Goal: Task Accomplishment & Management: Use online tool/utility

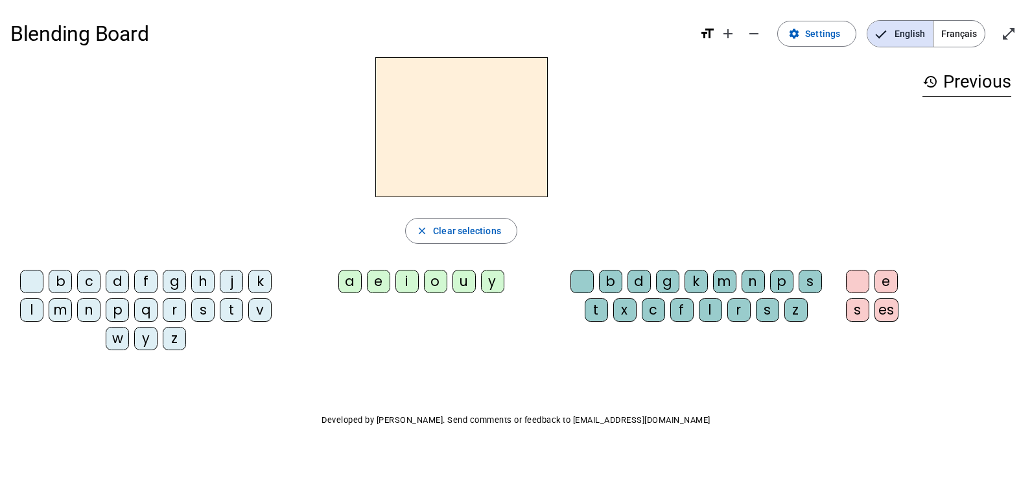
click at [947, 40] on span "Français" at bounding box center [958, 34] width 51 height 26
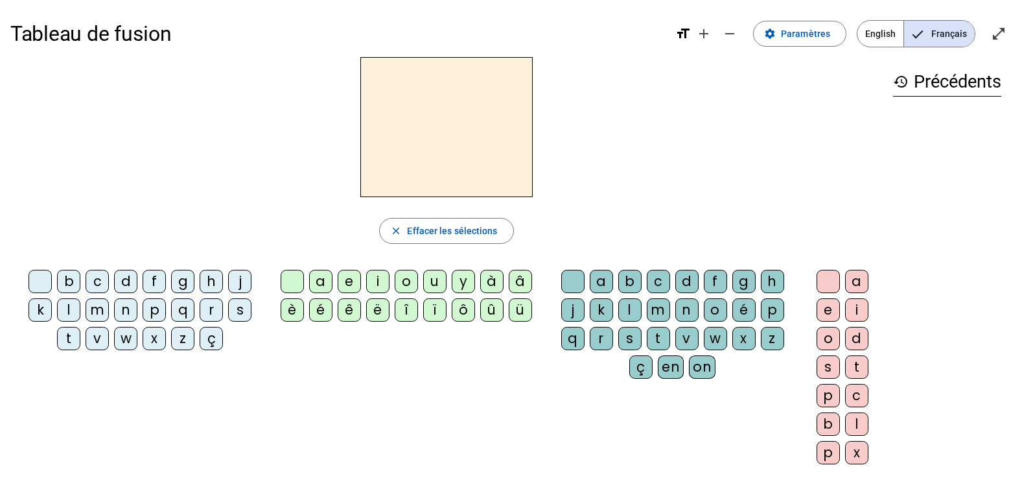
click at [933, 88] on h3 "history Précédents" at bounding box center [947, 81] width 108 height 29
click at [903, 85] on mat-icon "history" at bounding box center [901, 82] width 16 height 16
click at [998, 30] on mat-icon "open_in_full" at bounding box center [999, 34] width 16 height 16
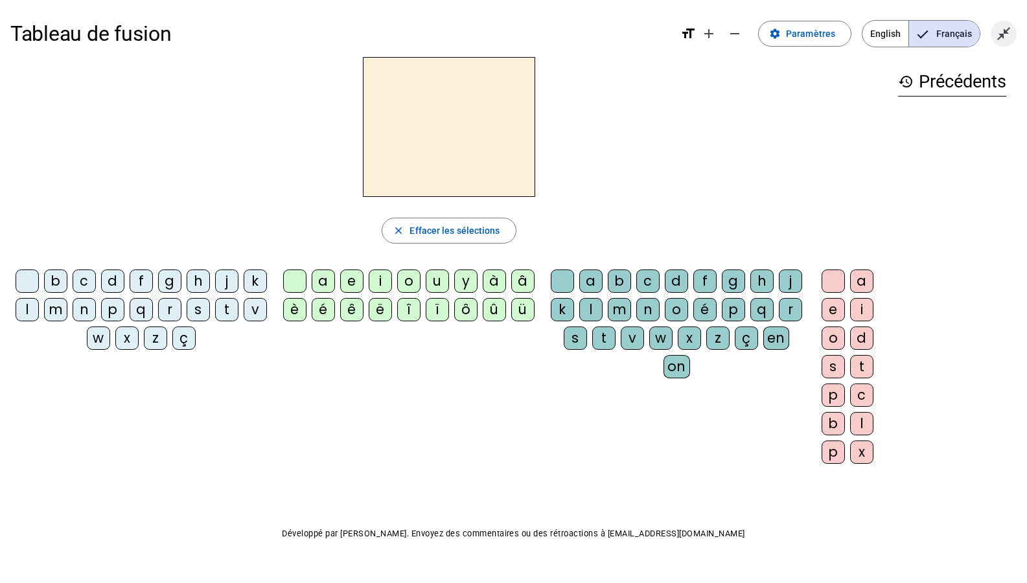
click at [1003, 27] on mat-icon "close_fullscreen" at bounding box center [1004, 34] width 16 height 16
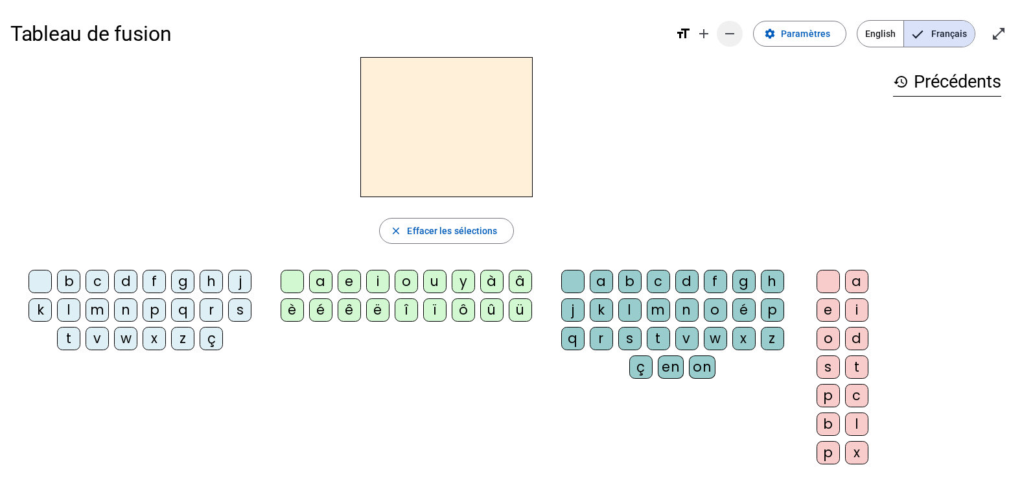
click at [733, 30] on mat-icon "remove" at bounding box center [730, 34] width 16 height 16
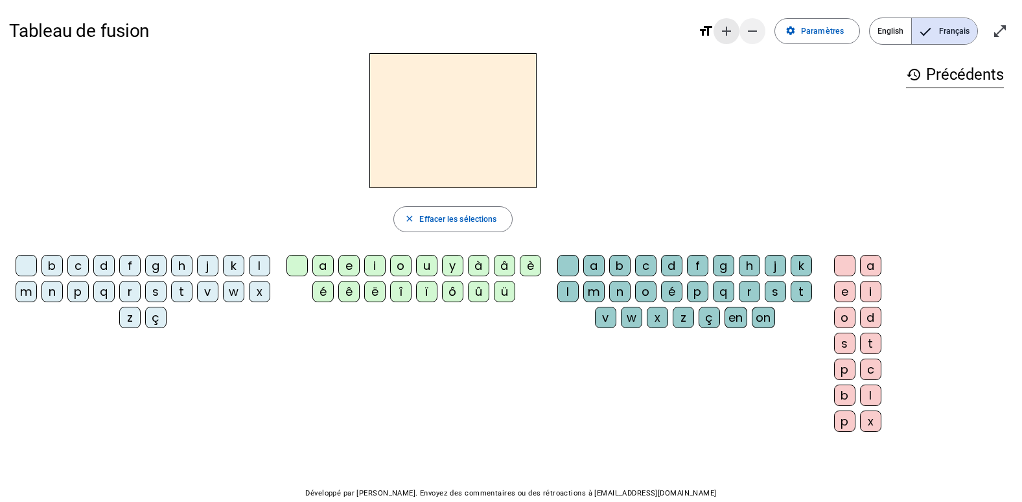
click at [733, 30] on mat-icon "add" at bounding box center [727, 31] width 16 height 16
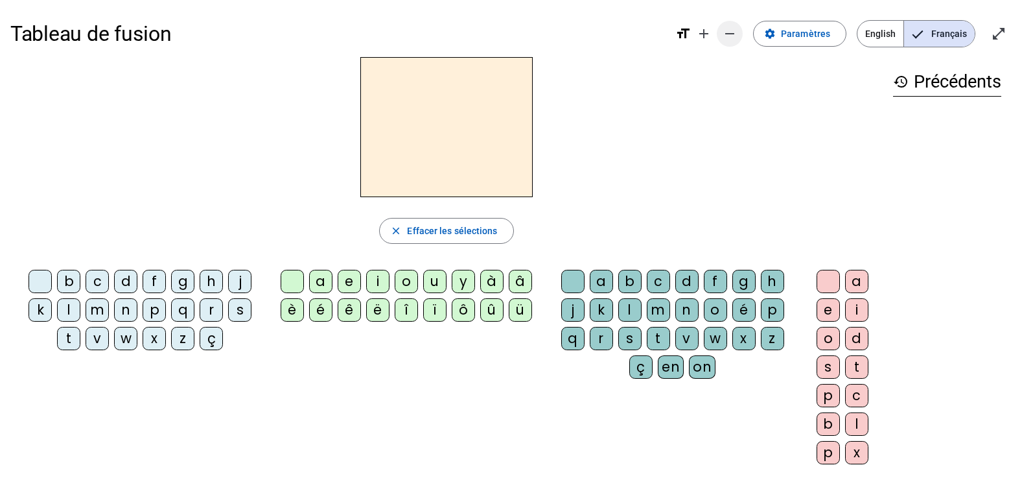
click at [710, 31] on mat-icon "add" at bounding box center [704, 34] width 16 height 16
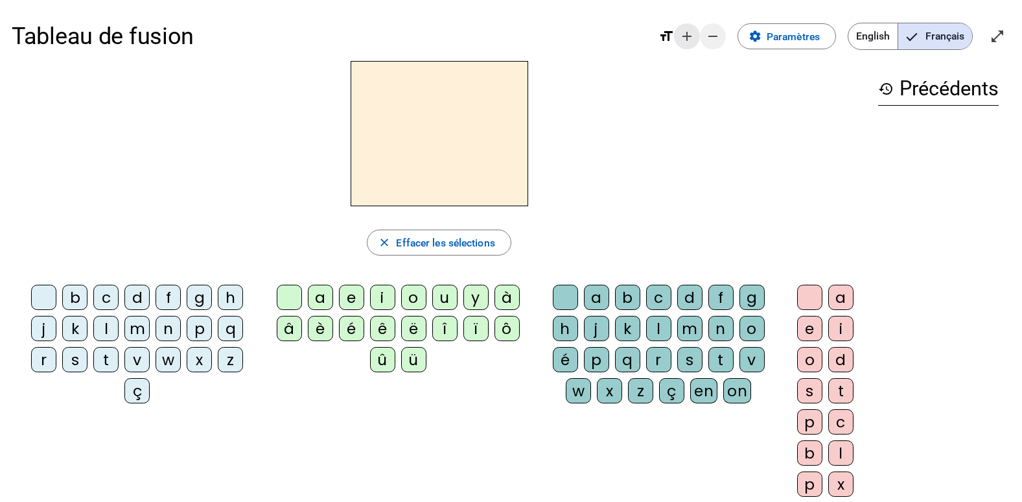
click at [710, 31] on mat-icon "remove" at bounding box center [713, 37] width 16 height 16
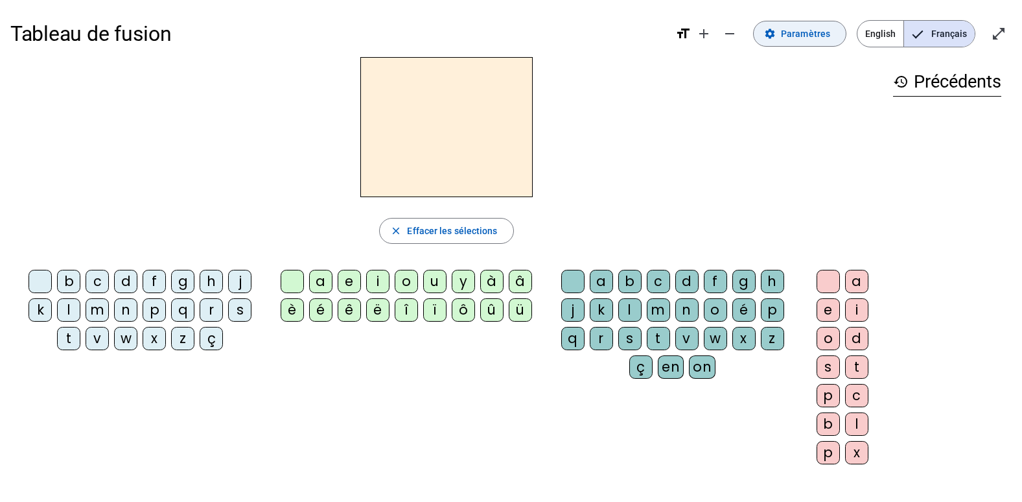
click at [784, 38] on span at bounding box center [800, 33] width 92 height 31
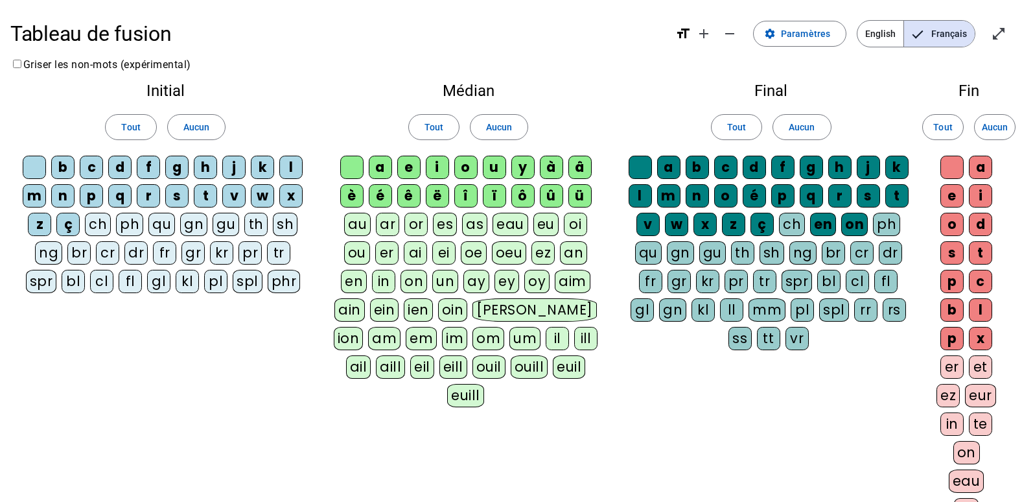
click at [28, 169] on div at bounding box center [34, 167] width 23 height 23
click at [57, 163] on div "b" at bounding box center [62, 167] width 23 height 23
click at [93, 165] on div "c" at bounding box center [91, 167] width 23 height 23
click at [115, 165] on div "d" at bounding box center [119, 167] width 23 height 23
click at [91, 167] on div "c" at bounding box center [91, 167] width 23 height 23
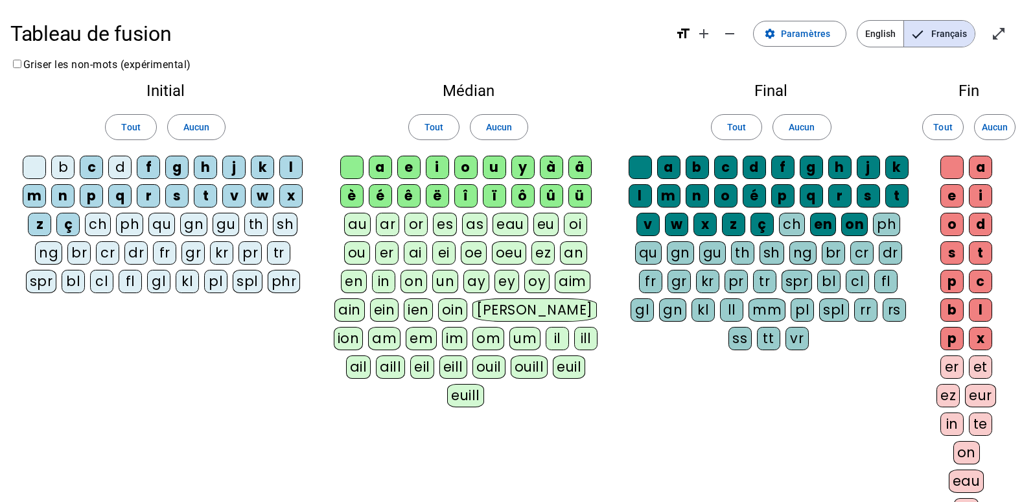
click at [43, 164] on div at bounding box center [34, 167] width 23 height 23
click at [67, 163] on div "b" at bounding box center [62, 167] width 23 height 23
click at [114, 161] on div "d" at bounding box center [119, 167] width 23 height 23
click at [818, 41] on span at bounding box center [800, 33] width 92 height 31
click at [800, 32] on span "Paramètres" at bounding box center [805, 34] width 49 height 16
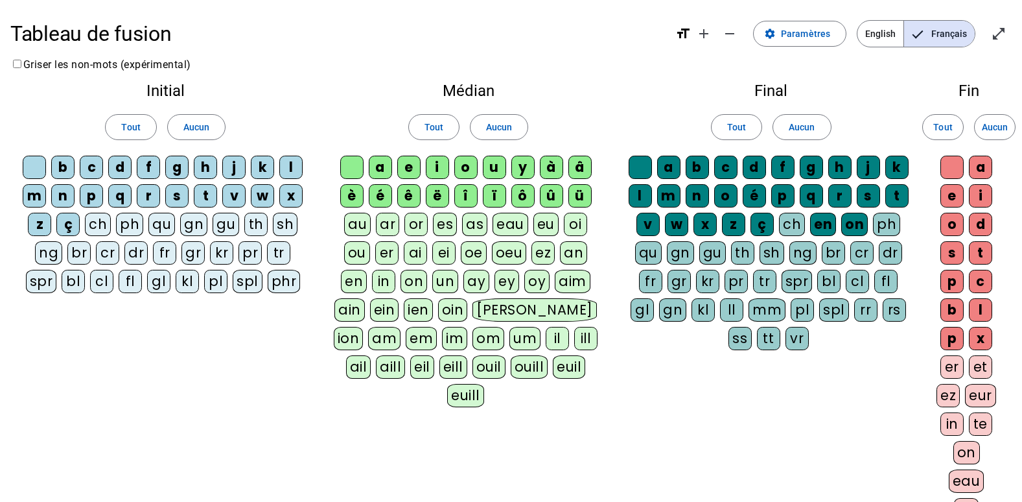
scroll to position [197, 0]
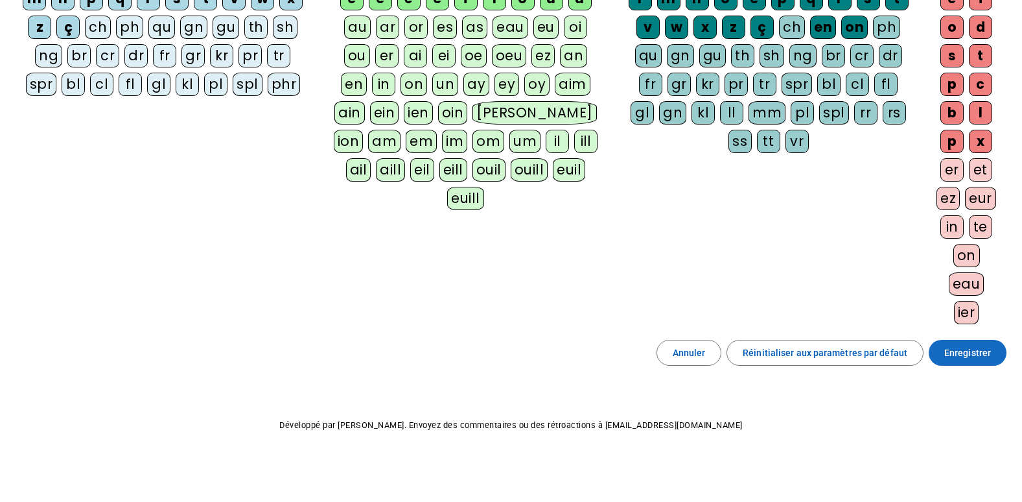
click at [970, 348] on span "Enregistrer" at bounding box center [967, 353] width 47 height 16
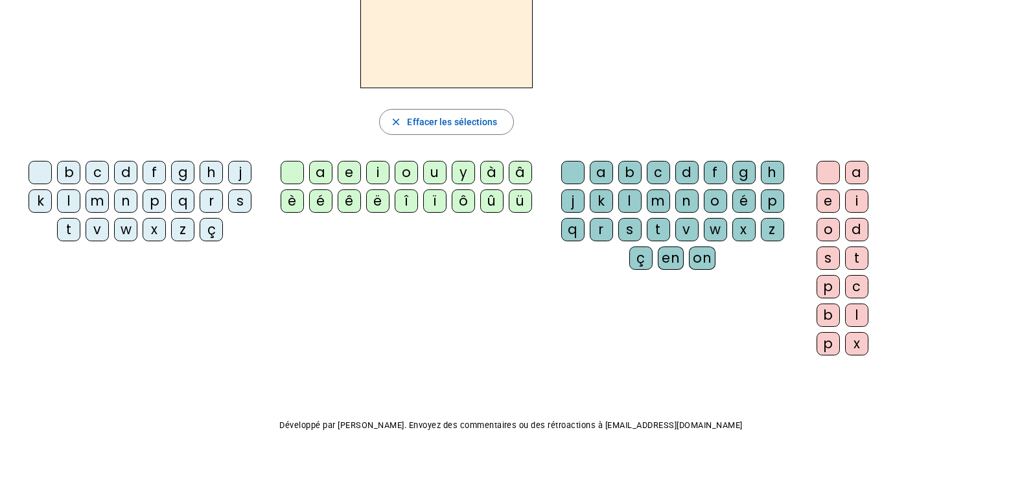
drag, startPoint x: 1020, startPoint y: 248, endPoint x: 1011, endPoint y: 86, distance: 162.3
click at [1011, 86] on div "Tableau de fusion format_size add remove settings Paramètres English Français o…" at bounding box center [511, 196] width 1022 height 611
drag, startPoint x: 1022, startPoint y: 146, endPoint x: 1022, endPoint y: 69, distance: 76.5
click at [1022, 57] on html "Tableau de fusion format_size add remove settings Paramètres English Français o…" at bounding box center [511, 142] width 1022 height 502
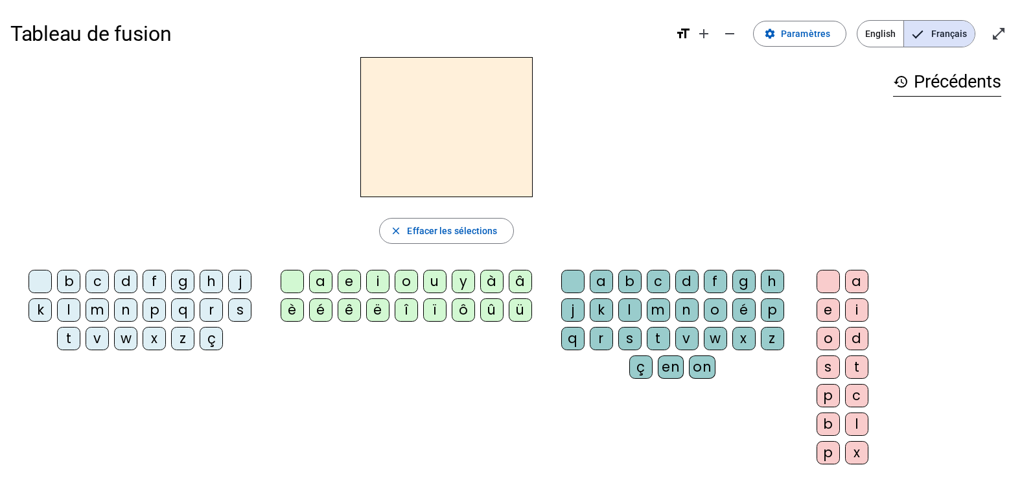
click at [71, 285] on div "b" at bounding box center [68, 281] width 23 height 23
drag, startPoint x: 599, startPoint y: 283, endPoint x: 611, endPoint y: 284, distance: 12.4
click at [611, 284] on div "a" at bounding box center [601, 281] width 23 height 23
drag, startPoint x: 611, startPoint y: 284, endPoint x: 649, endPoint y: 284, distance: 37.6
click at [649, 284] on div "c" at bounding box center [658, 281] width 23 height 23
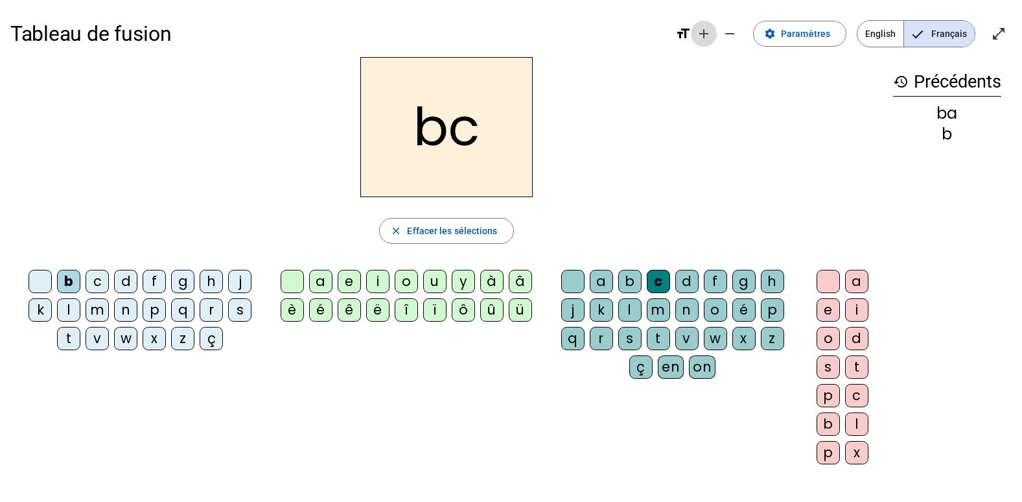
click at [712, 35] on mat-icon "add" at bounding box center [704, 34] width 16 height 16
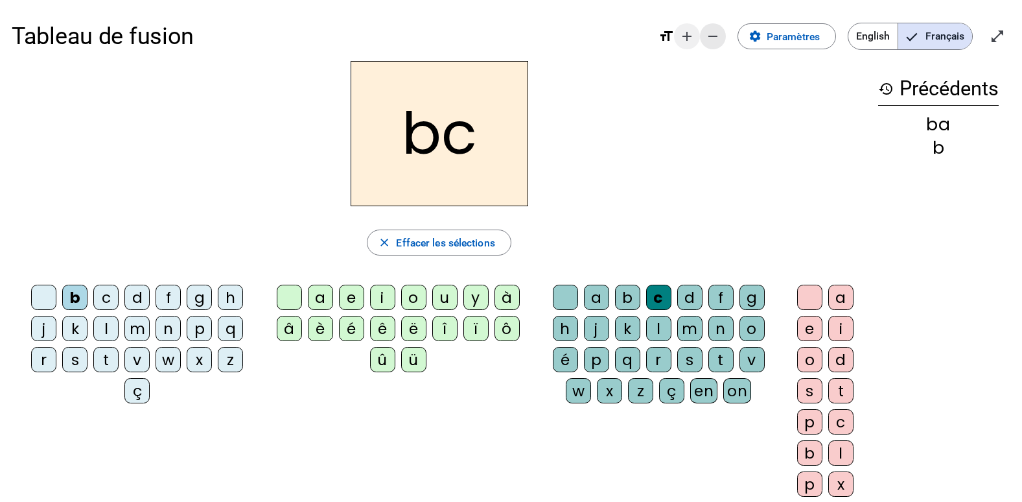
click at [712, 35] on mat-icon "remove" at bounding box center [713, 37] width 16 height 16
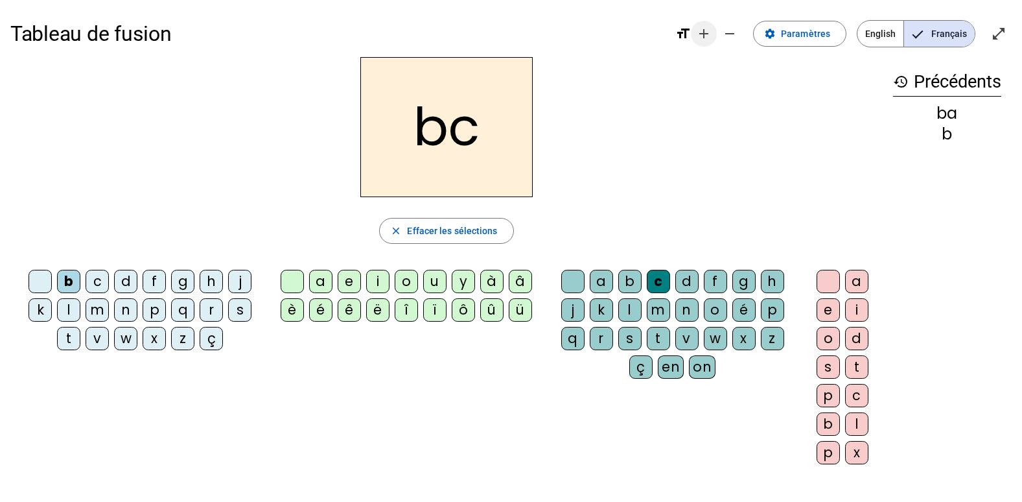
click at [707, 35] on mat-icon "add" at bounding box center [704, 34] width 16 height 16
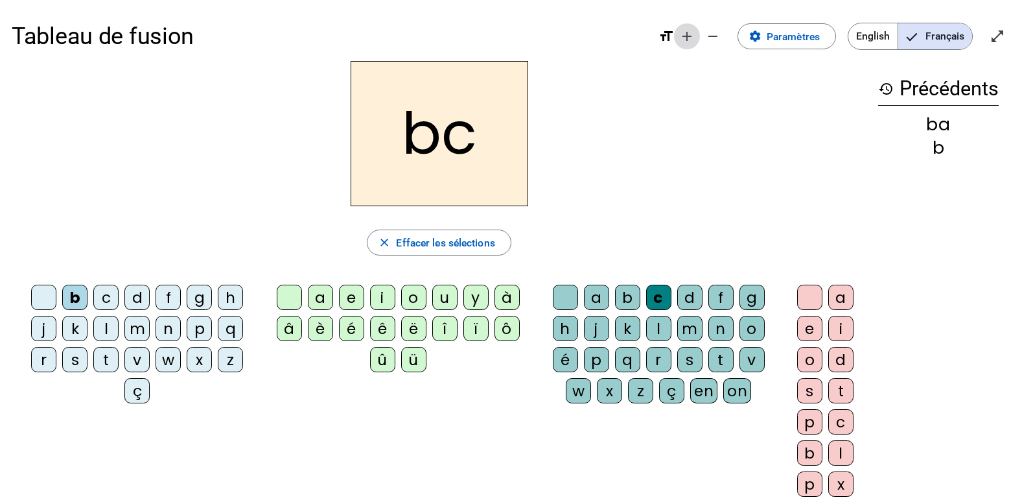
click at [685, 38] on mat-icon "add" at bounding box center [687, 37] width 16 height 16
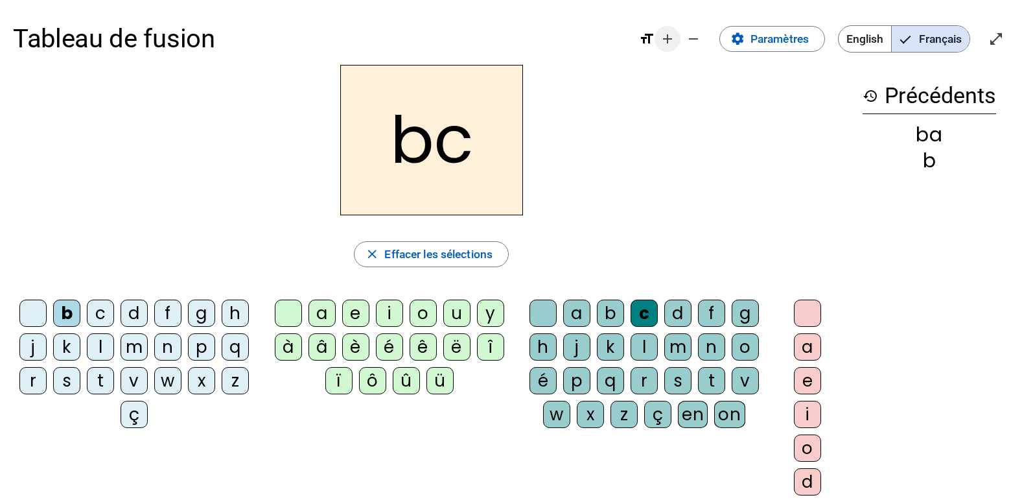
click at [660, 40] on mat-icon "add" at bounding box center [668, 39] width 16 height 16
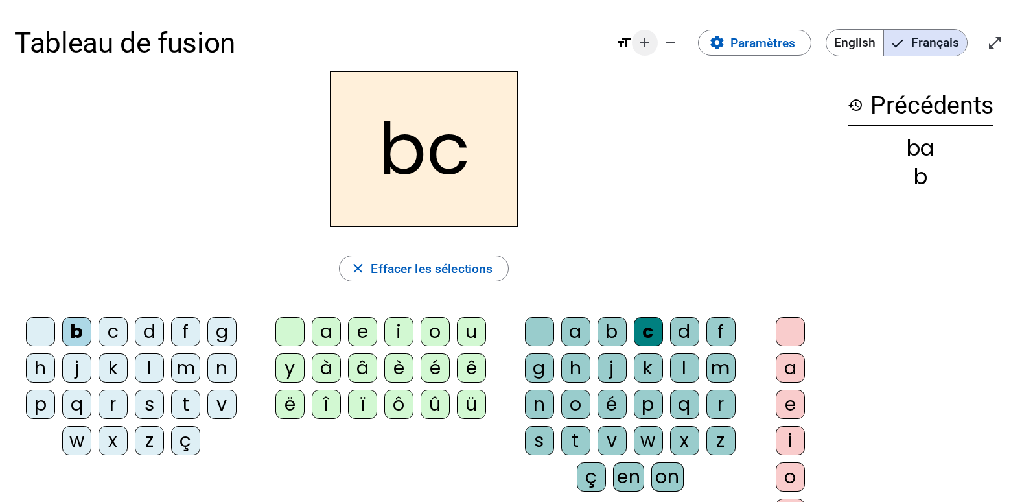
click at [644, 40] on mat-icon "add" at bounding box center [645, 43] width 16 height 16
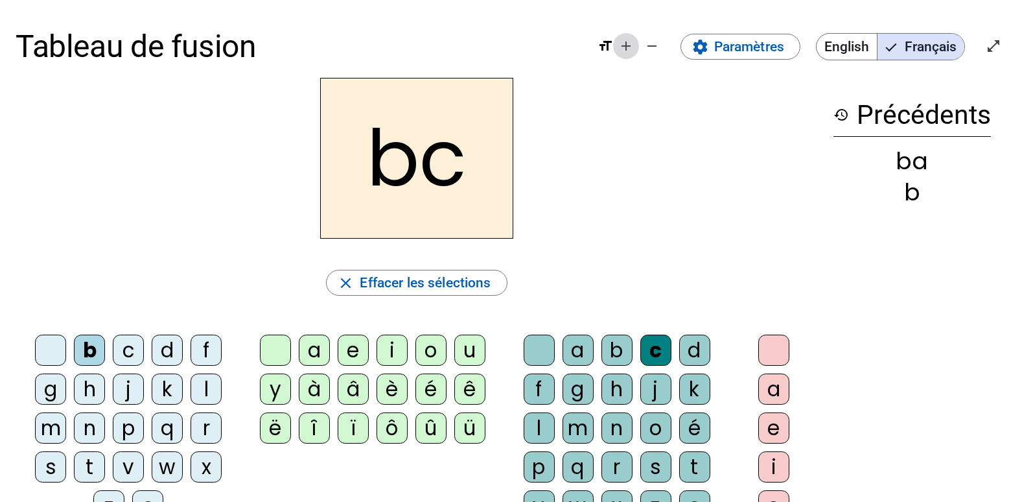
click at [627, 42] on mat-icon "add" at bounding box center [626, 46] width 16 height 16
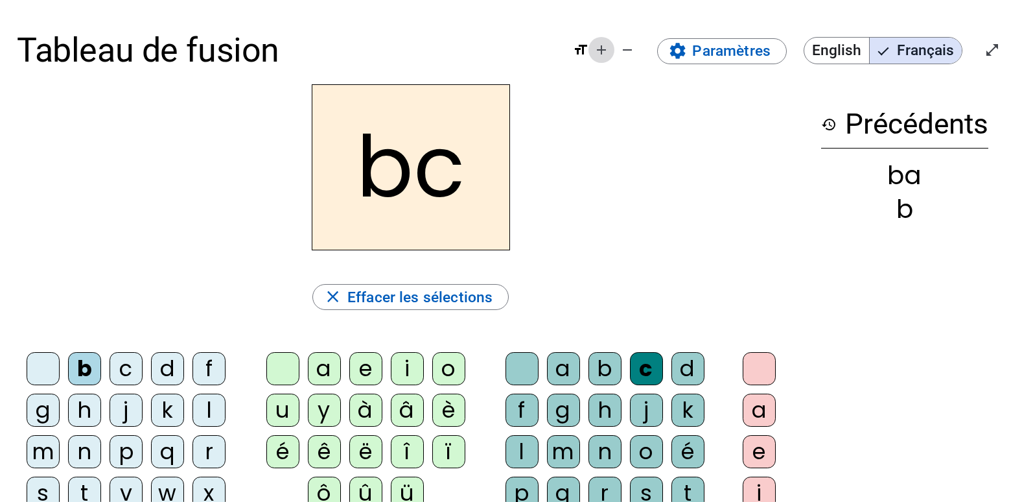
click at [604, 48] on mat-icon "add" at bounding box center [602, 50] width 16 height 16
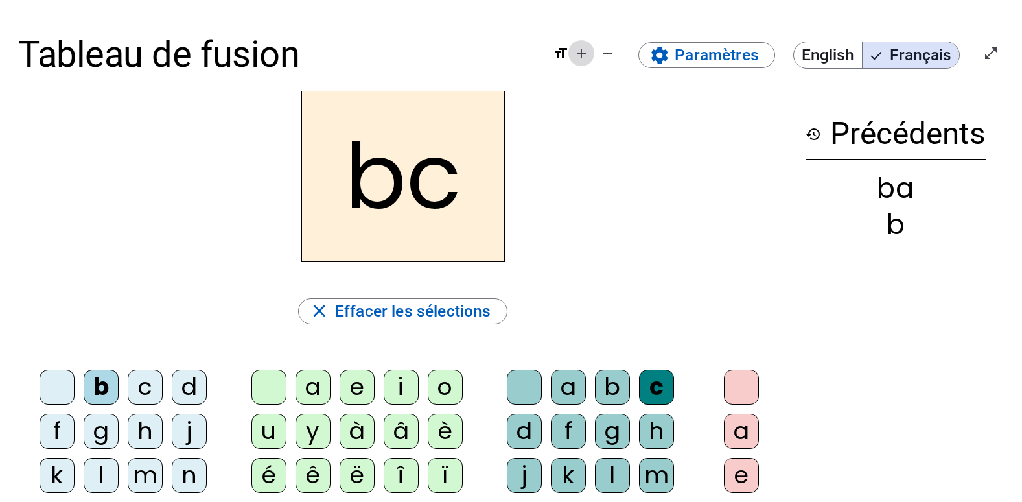
click at [581, 51] on mat-icon "add" at bounding box center [582, 53] width 16 height 16
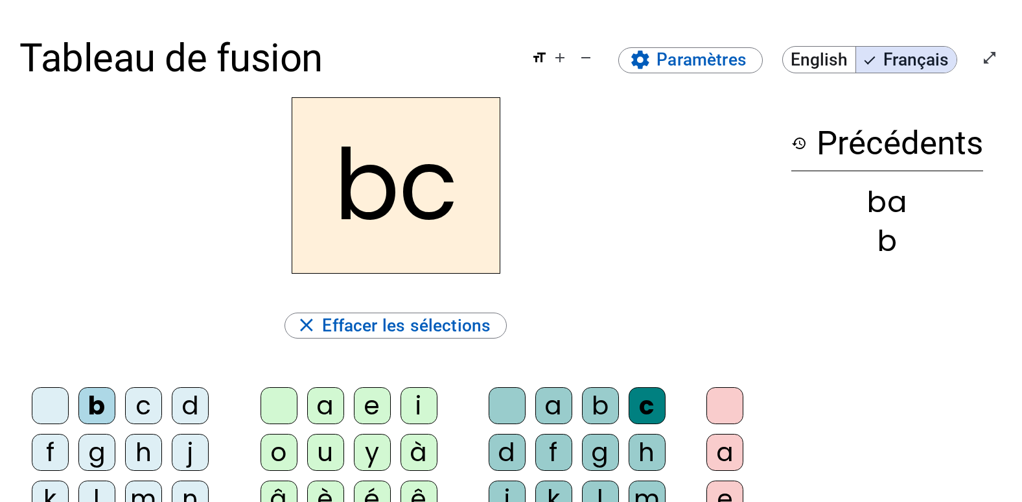
click at [461, 204] on h2 "bc" at bounding box center [396, 185] width 209 height 176
drag, startPoint x: 602, startPoint y: 425, endPoint x: 616, endPoint y: 416, distance: 16.4
click at [603, 425] on letter-bubble "b" at bounding box center [605, 410] width 47 height 47
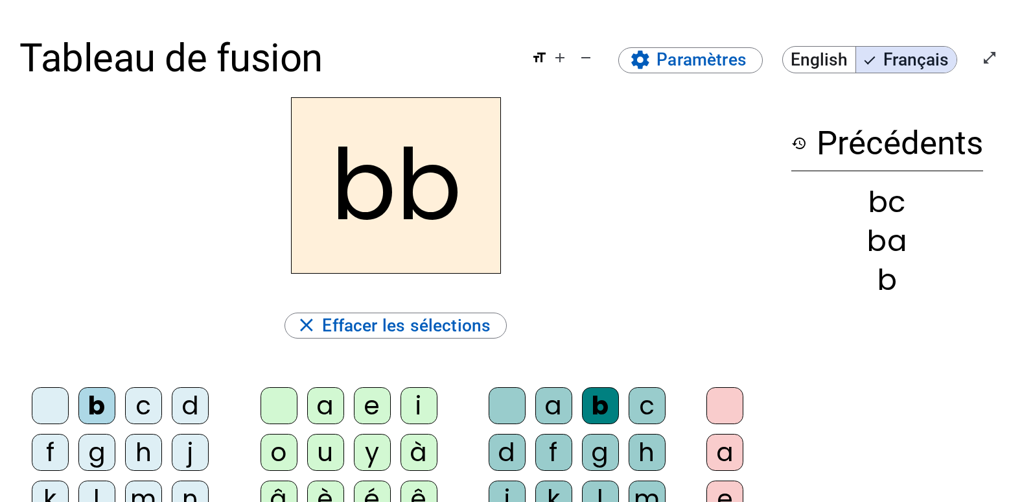
click at [659, 414] on div "c" at bounding box center [647, 405] width 37 height 37
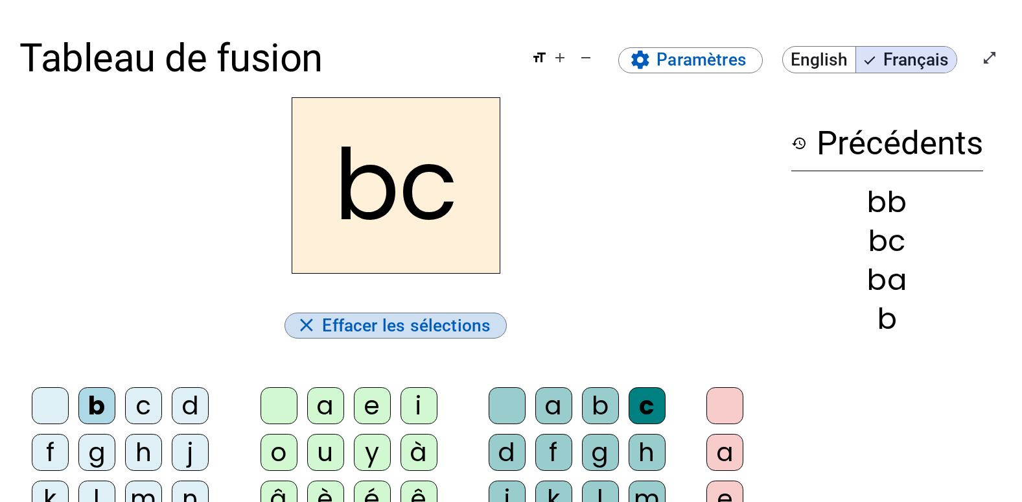
click at [436, 325] on span "Effacer les sélections" at bounding box center [406, 325] width 169 height 29
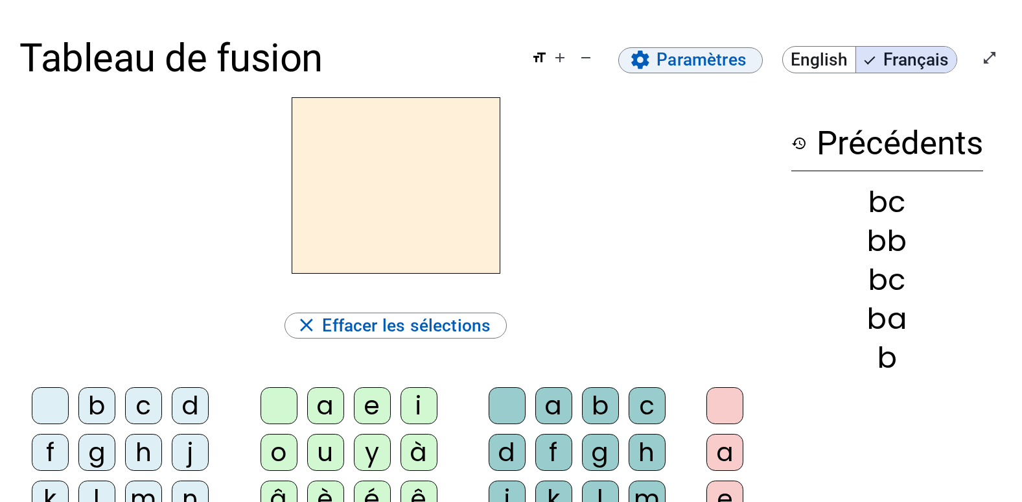
click at [720, 60] on span "Paramètres" at bounding box center [702, 59] width 90 height 29
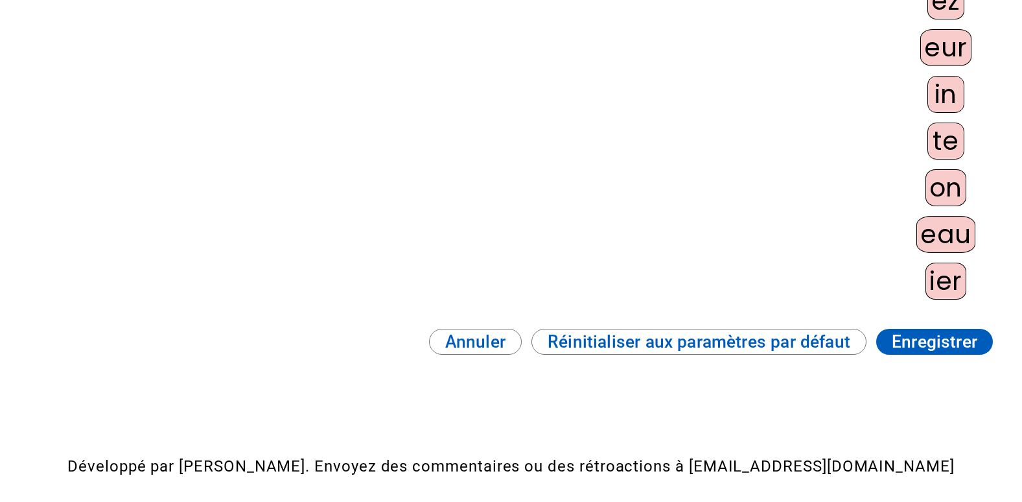
scroll to position [1131, 0]
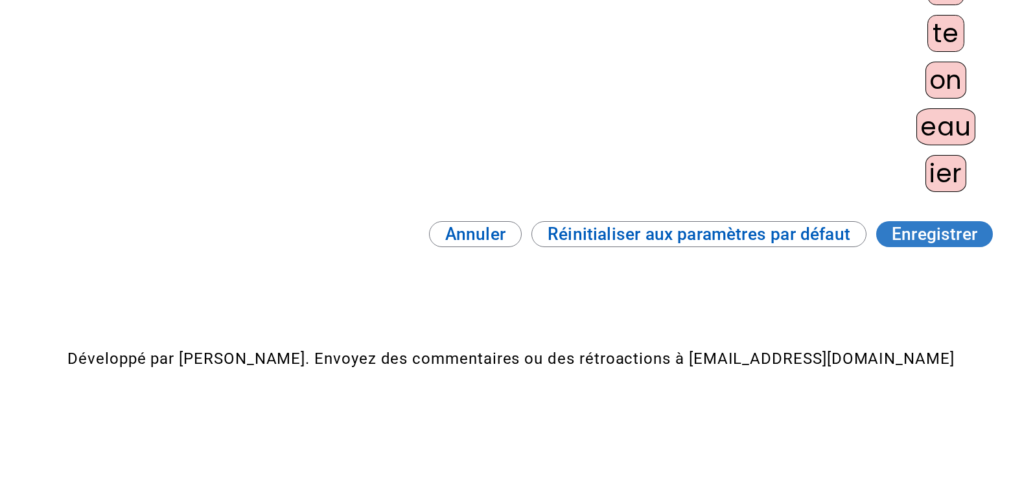
click at [944, 239] on span "Enregistrer" at bounding box center [935, 234] width 86 height 29
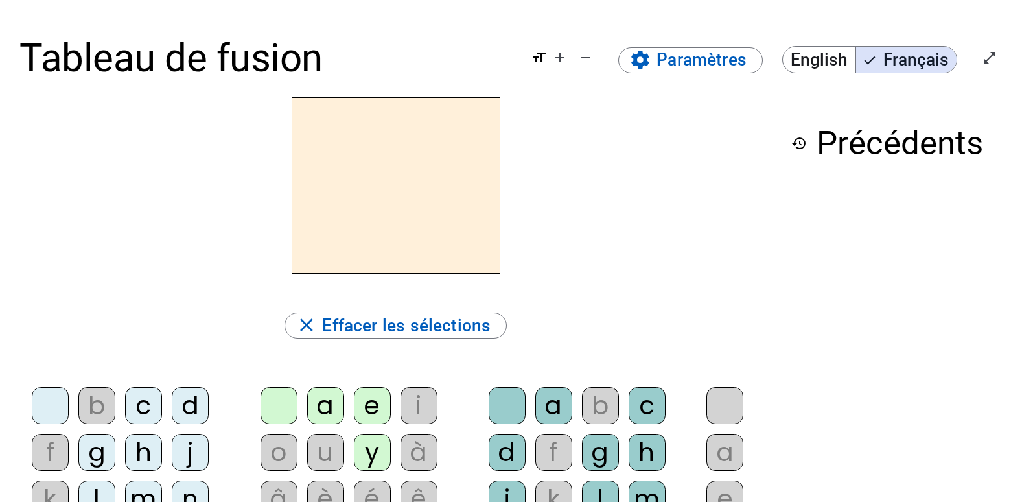
click at [609, 400] on div "b" at bounding box center [600, 405] width 37 height 37
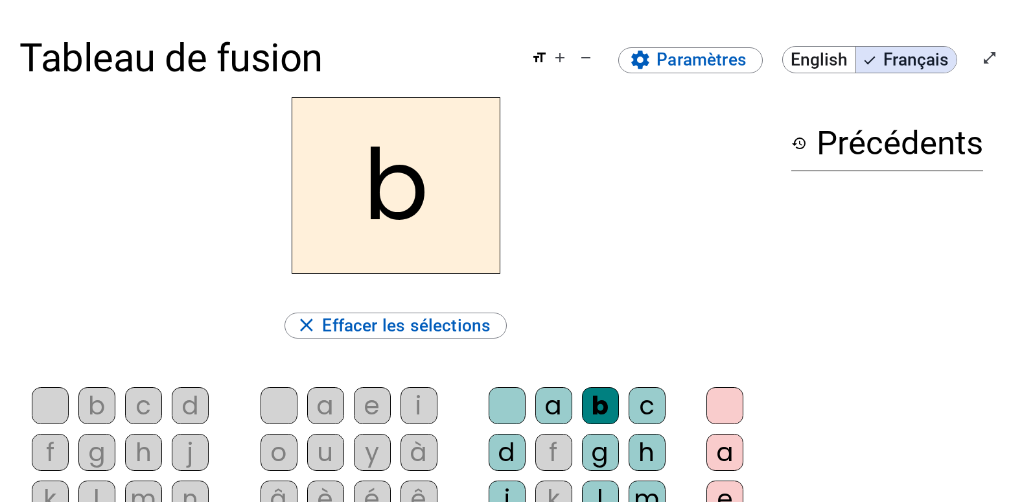
click at [642, 406] on div "c" at bounding box center [647, 405] width 37 height 37
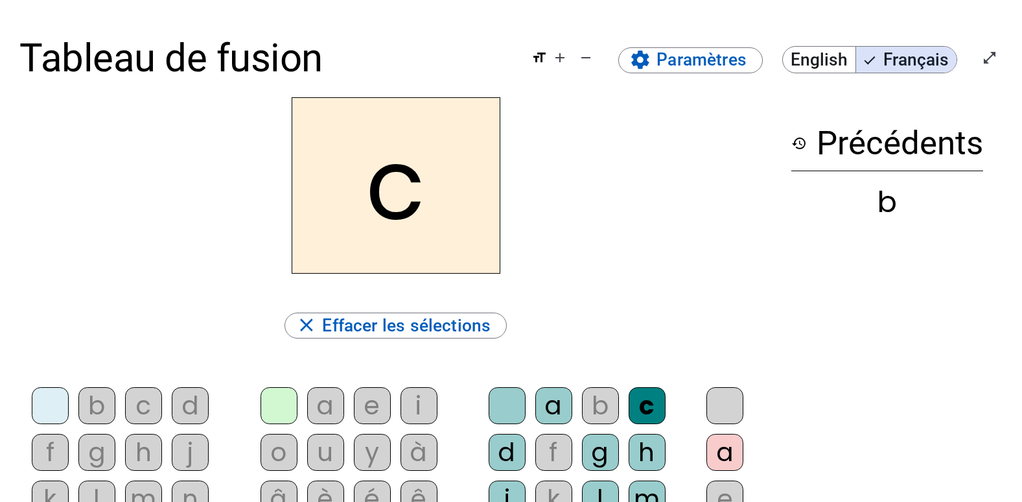
click at [557, 399] on div "a" at bounding box center [553, 405] width 37 height 37
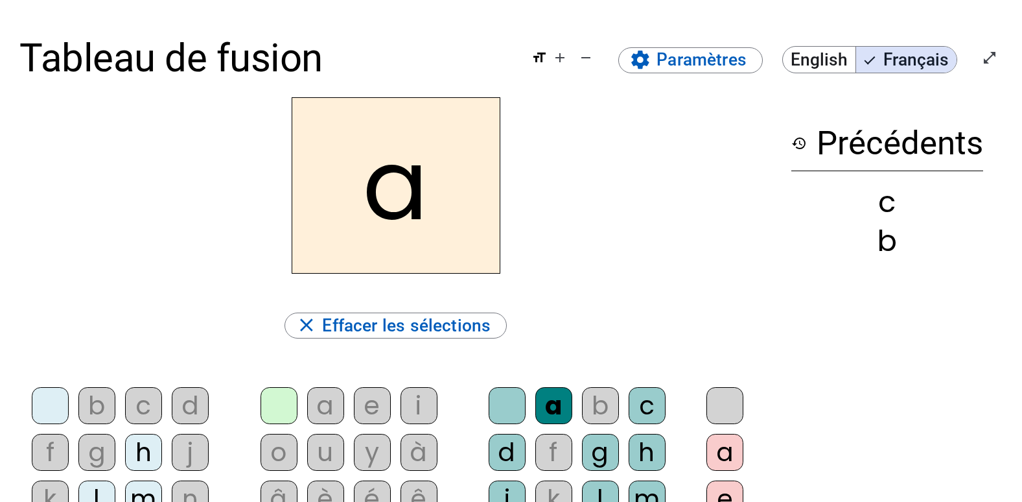
click at [391, 422] on letter-bubble "e" at bounding box center [377, 410] width 47 height 47
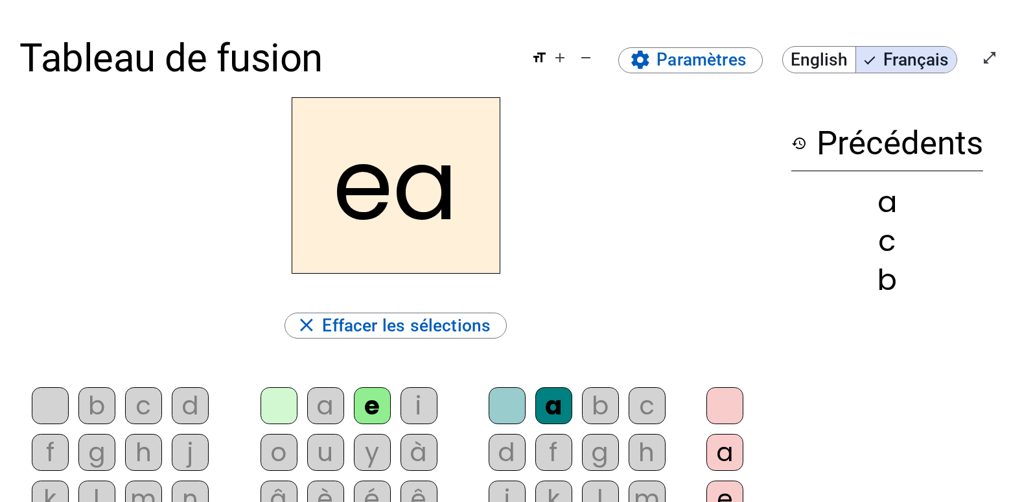
click at [334, 406] on div "a" at bounding box center [325, 405] width 37 height 37
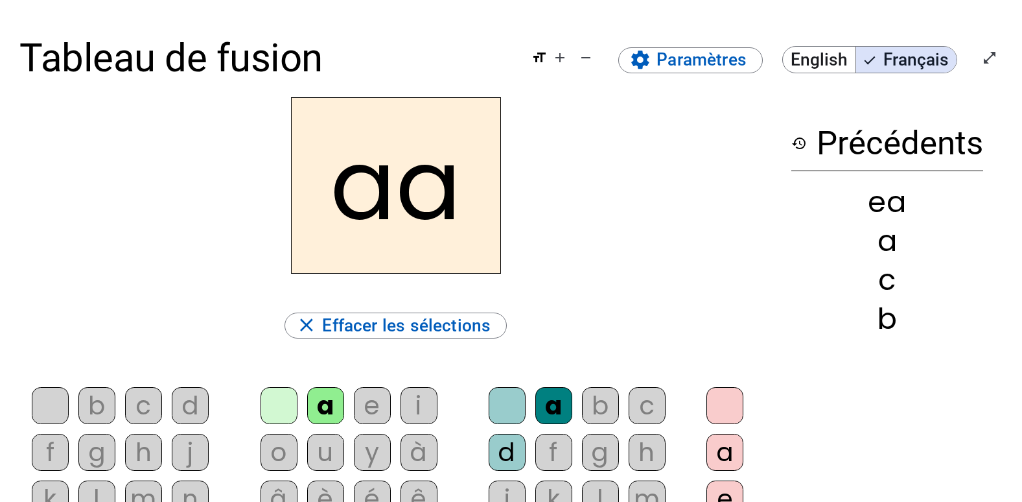
click at [167, 410] on letter-bubble "c" at bounding box center [148, 410] width 47 height 47
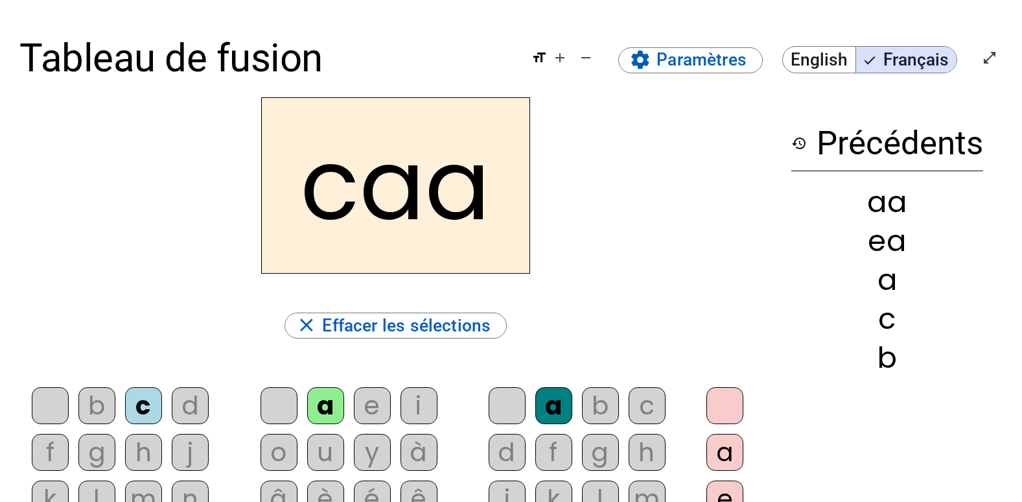
click at [188, 410] on div "d" at bounding box center [190, 405] width 37 height 37
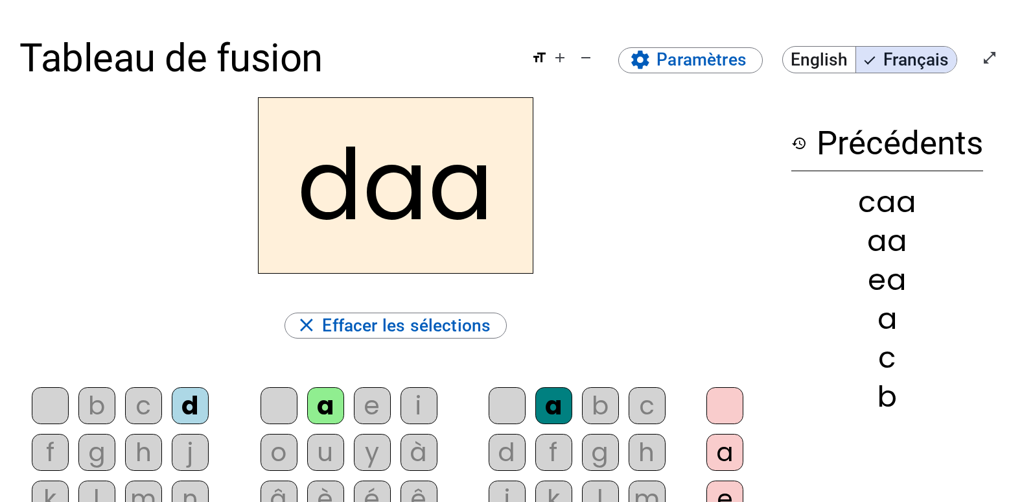
click at [188, 408] on div "d" at bounding box center [190, 405] width 37 height 37
click at [158, 397] on div "c" at bounding box center [143, 405] width 37 height 37
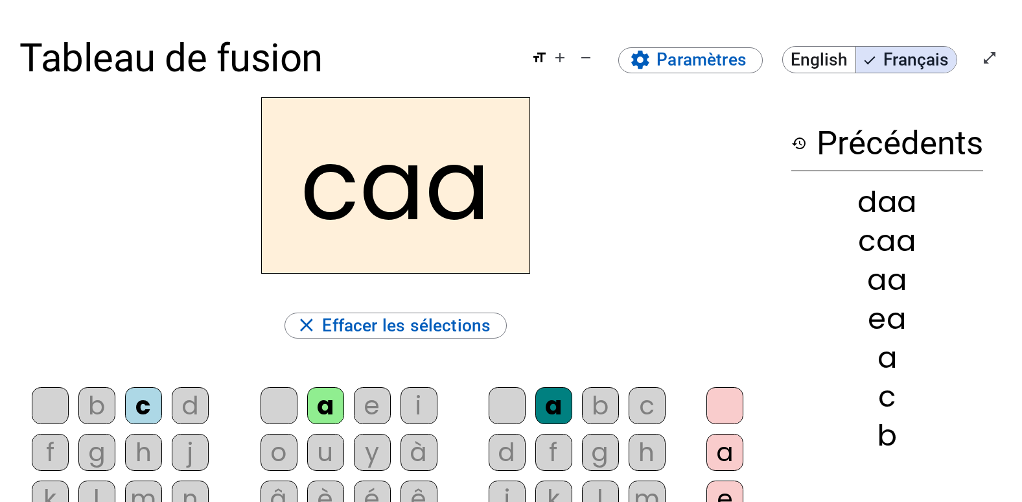
click at [150, 403] on div "c" at bounding box center [143, 405] width 37 height 37
click at [185, 434] on div "j" at bounding box center [190, 452] width 37 height 37
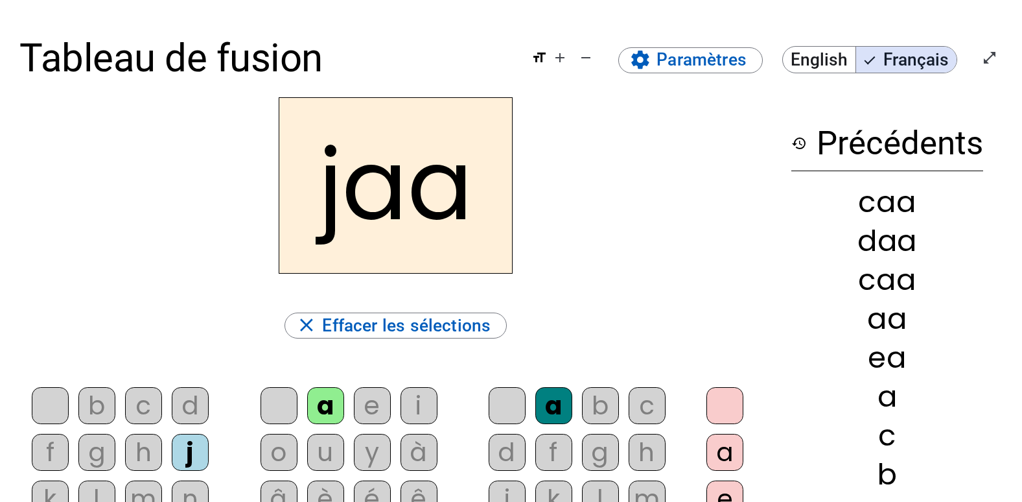
click at [204, 449] on div "j" at bounding box center [190, 452] width 37 height 37
click at [323, 456] on div "u" at bounding box center [325, 452] width 37 height 37
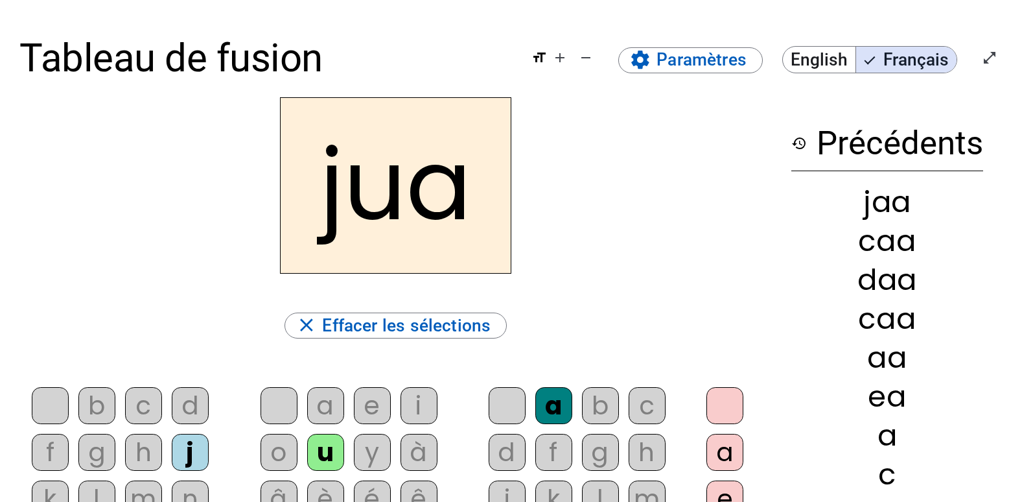
click at [433, 455] on div "à" at bounding box center [419, 452] width 37 height 37
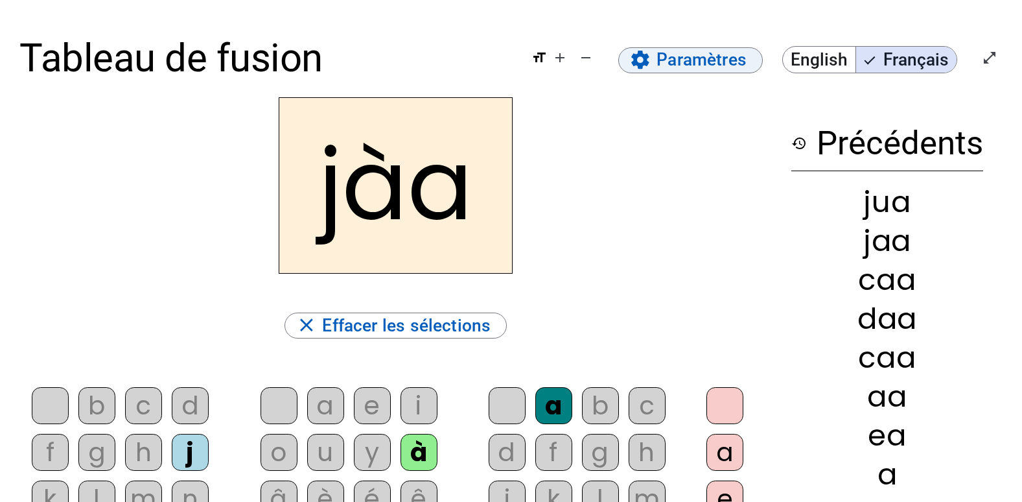
click at [724, 57] on span "Paramètres" at bounding box center [702, 59] width 90 height 29
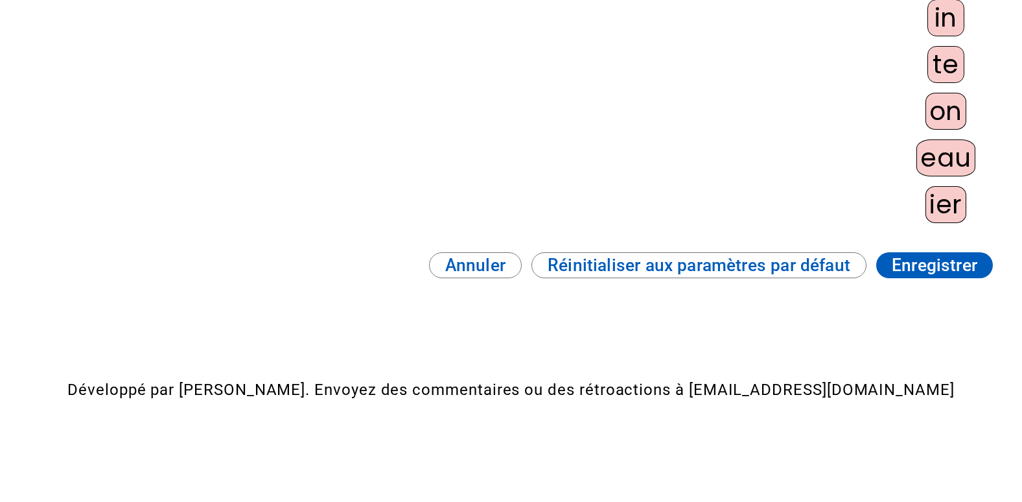
scroll to position [1131, 0]
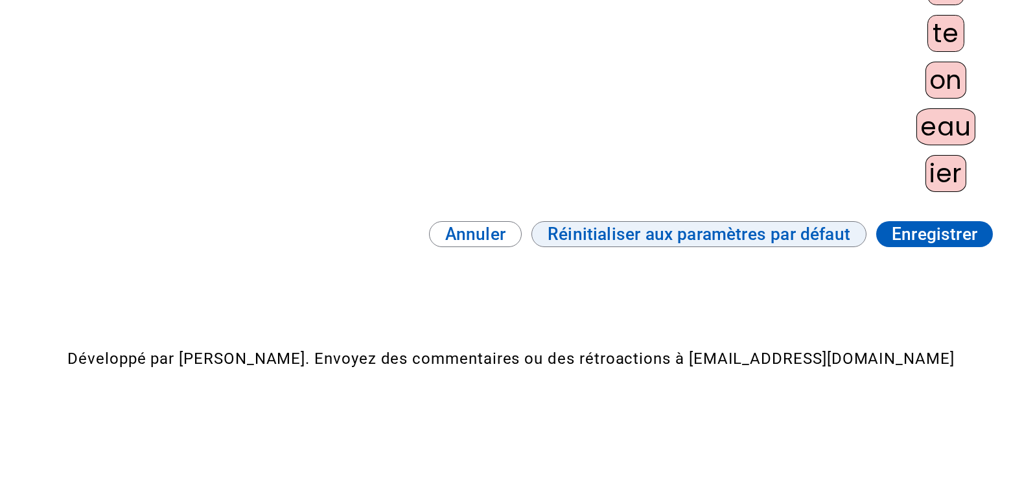
click at [589, 231] on span "Réinitialiser aux paramètres par défaut" at bounding box center [699, 234] width 303 height 29
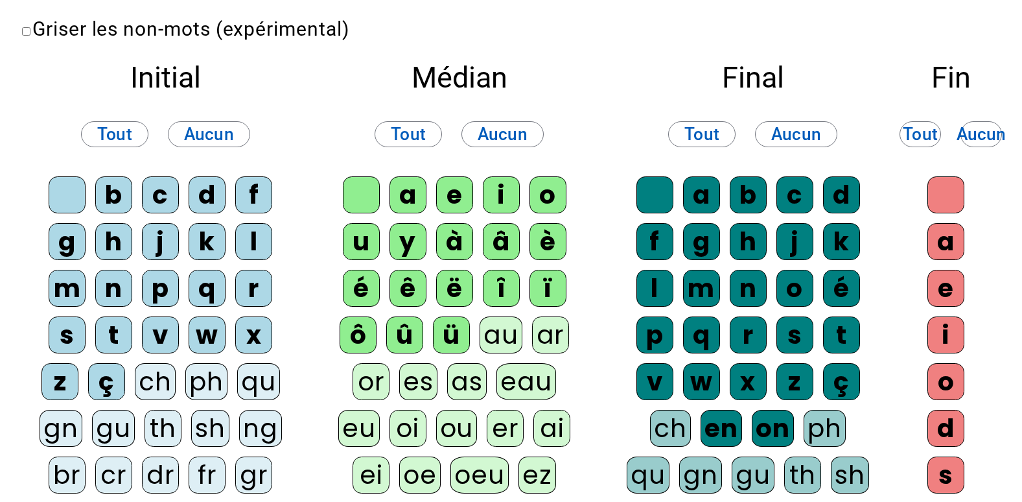
scroll to position [0, 0]
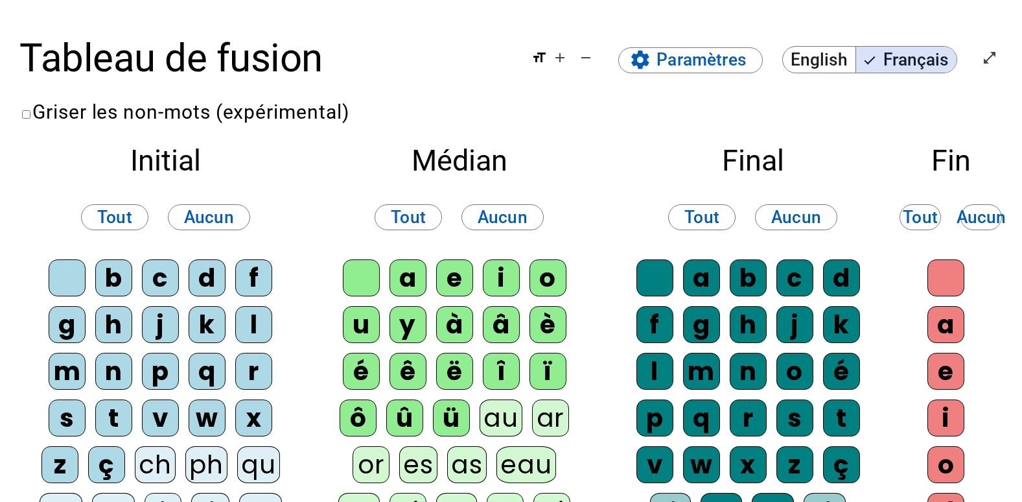
click at [21, 113] on label "Griser les non-mots (expérimental)" at bounding box center [184, 111] width 330 height 23
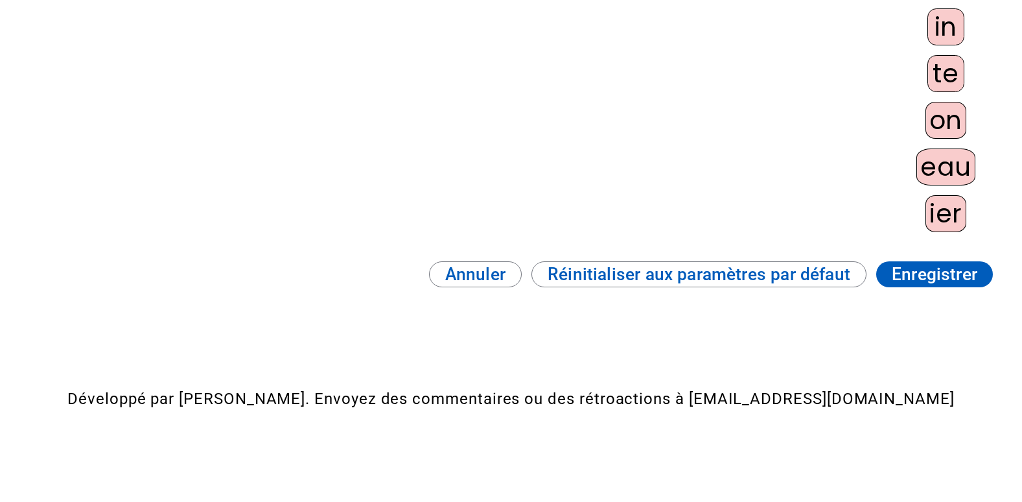
scroll to position [1131, 0]
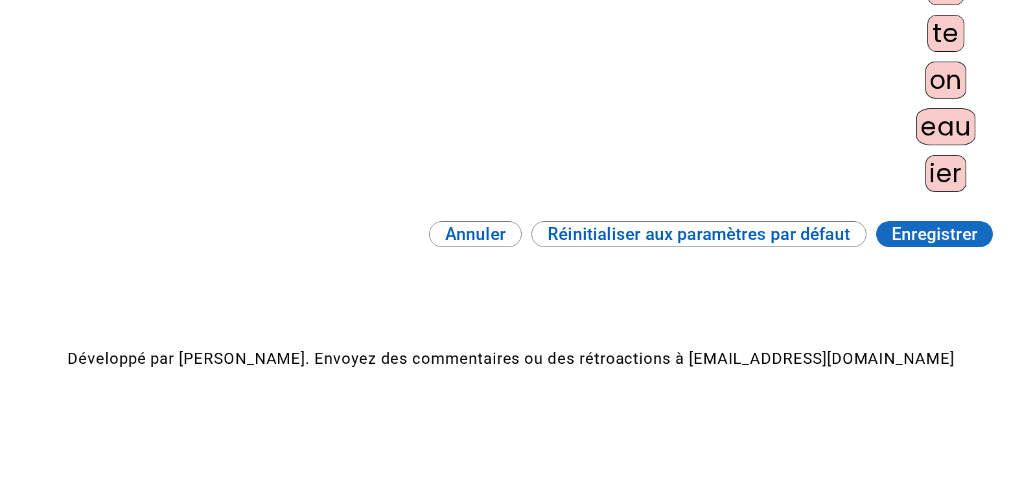
click at [965, 233] on span "Enregistrer" at bounding box center [935, 234] width 86 height 29
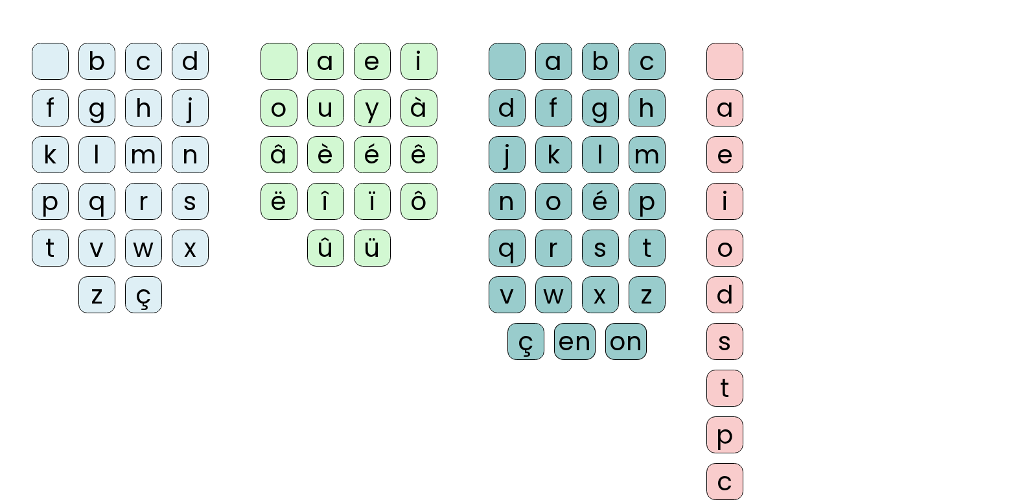
scroll to position [342, 0]
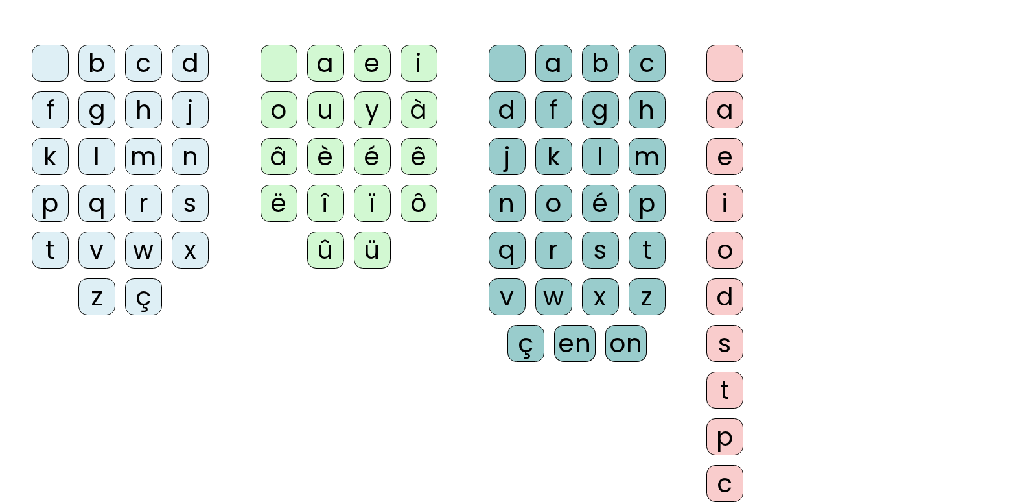
click at [188, 213] on div "s" at bounding box center [190, 203] width 37 height 37
click at [330, 69] on div "a" at bounding box center [325, 63] width 37 height 37
click at [640, 67] on div "c" at bounding box center [647, 63] width 37 height 37
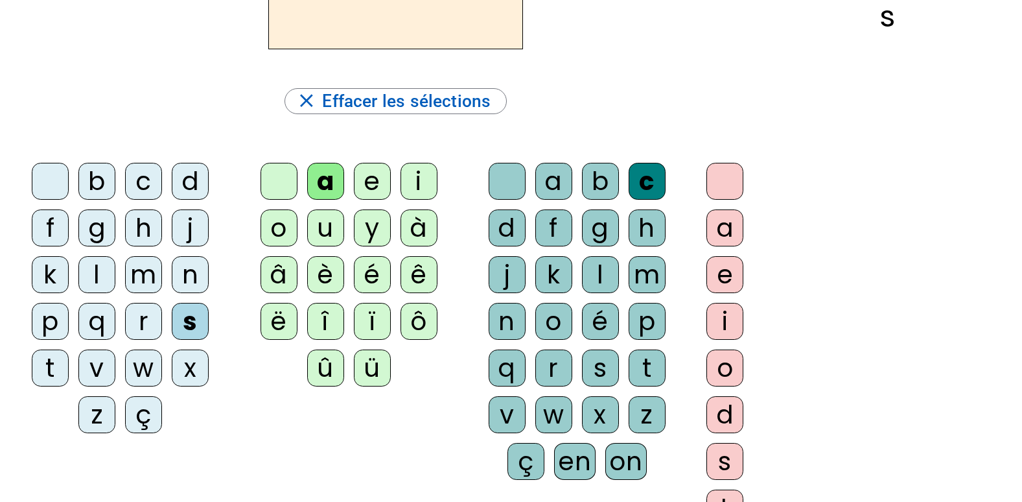
scroll to position [235, 0]
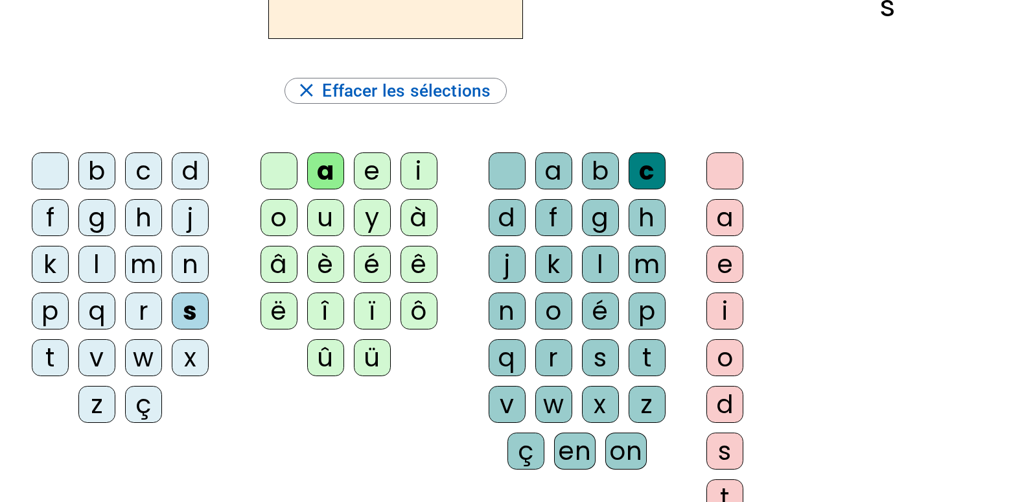
click at [193, 222] on div "j" at bounding box center [190, 217] width 37 height 37
click at [328, 180] on div "a" at bounding box center [325, 170] width 37 height 37
click at [327, 226] on div "u" at bounding box center [325, 217] width 37 height 37
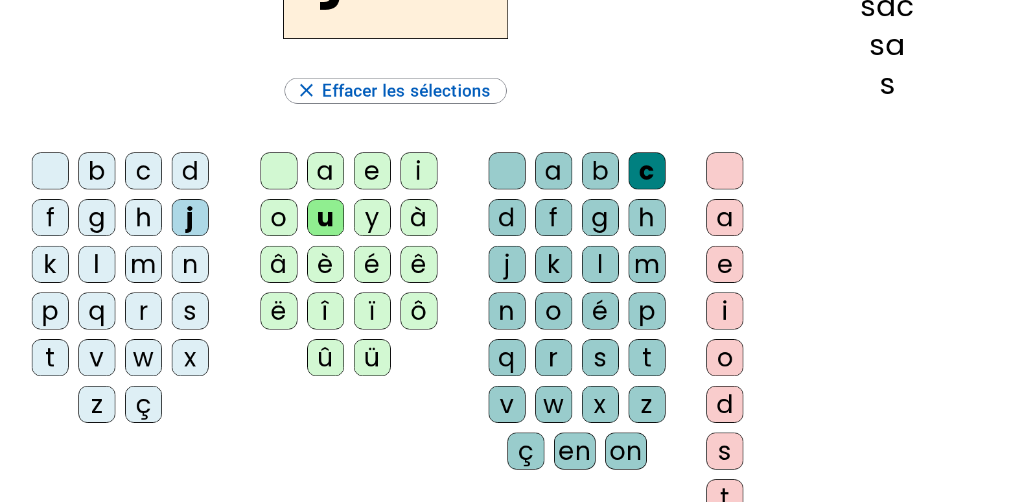
click at [327, 176] on div "a" at bounding box center [325, 170] width 37 height 37
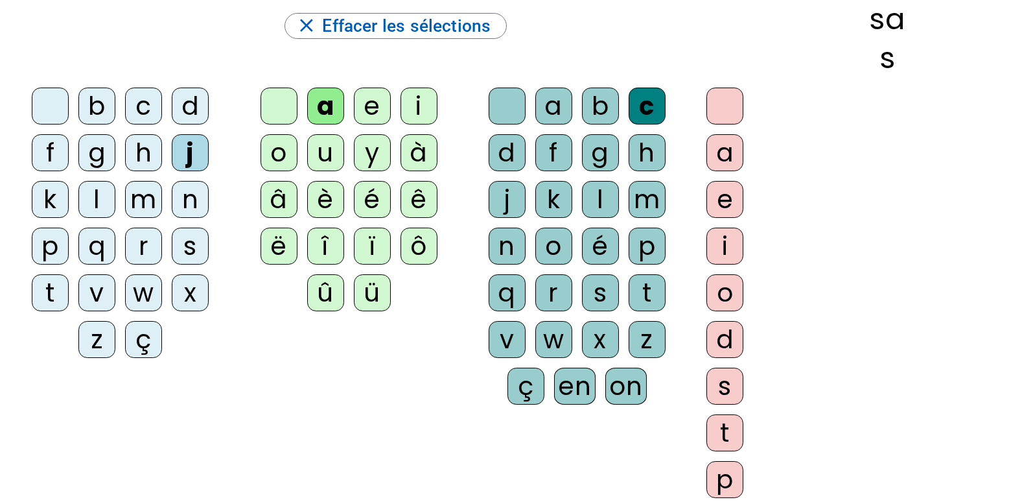
scroll to position [319, 0]
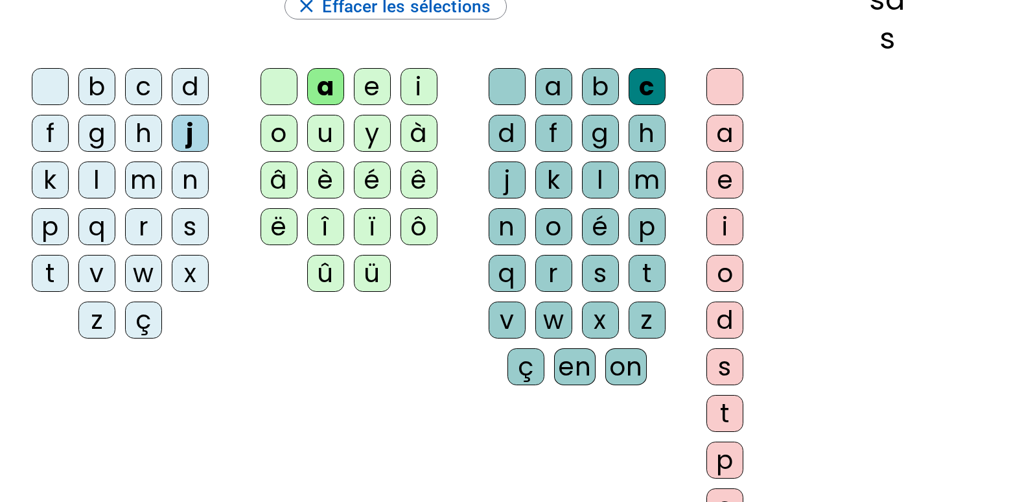
click at [187, 132] on div "j" at bounding box center [190, 133] width 37 height 37
drag, startPoint x: 321, startPoint y: 131, endPoint x: 407, endPoint y: 156, distance: 89.7
click at [325, 133] on div "u" at bounding box center [325, 133] width 37 height 37
click at [603, 283] on div "s" at bounding box center [600, 273] width 37 height 37
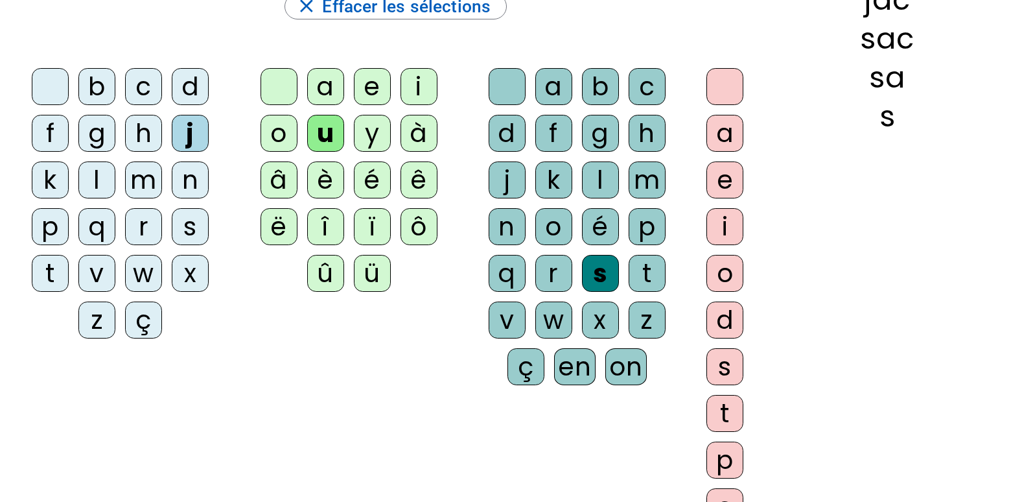
drag, startPoint x: 1020, startPoint y: 242, endPoint x: 1031, endPoint y: 197, distance: 46.2
click at [1002, 151] on div "Tableau de fusion format_size add remove settings Paramètres English Français o…" at bounding box center [511, 333] width 1022 height 1305
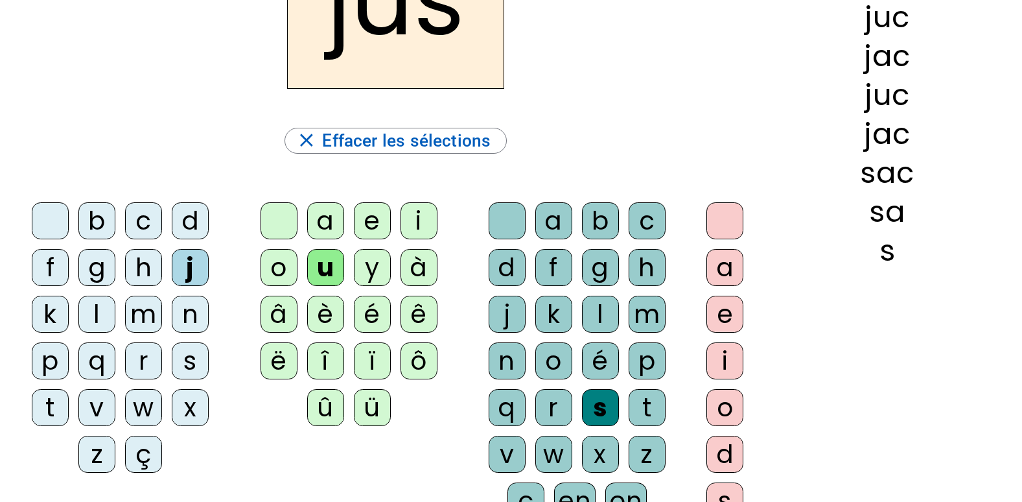
scroll to position [235, 0]
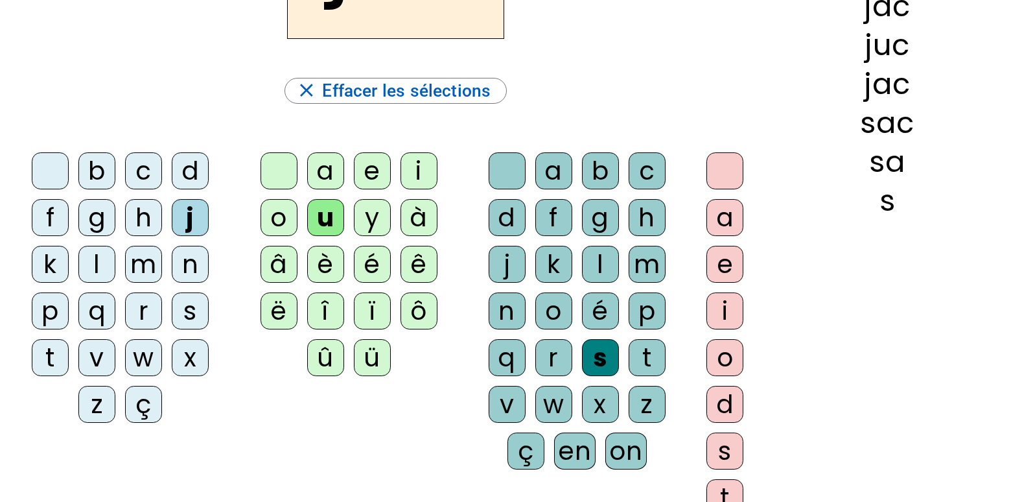
click at [188, 215] on div "j" at bounding box center [190, 217] width 37 height 37
drag, startPoint x: 322, startPoint y: 219, endPoint x: 541, endPoint y: 224, distance: 219.2
click at [322, 220] on div "u" at bounding box center [325, 217] width 37 height 37
drag, startPoint x: 655, startPoint y: 365, endPoint x: 669, endPoint y: 349, distance: 21.1
click at [655, 364] on div "t" at bounding box center [647, 357] width 37 height 37
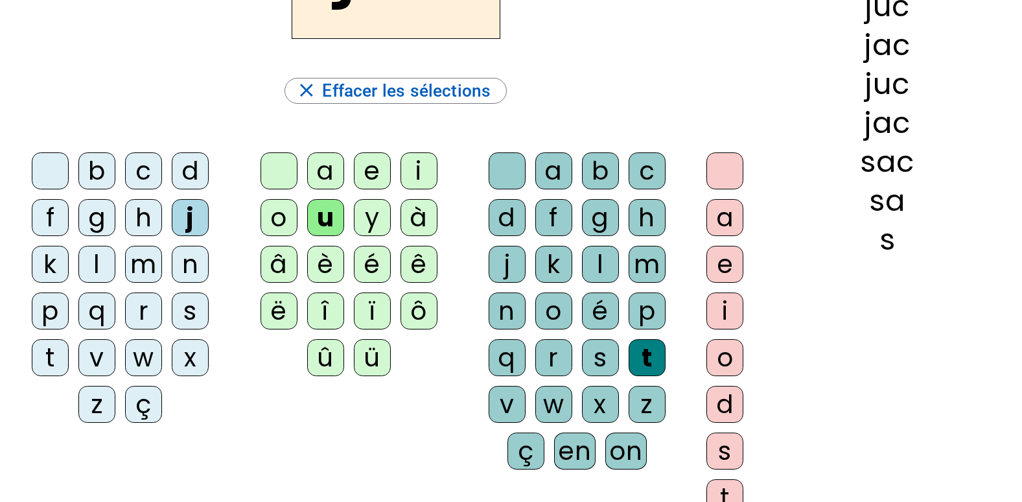
click at [733, 261] on div "e" at bounding box center [725, 264] width 37 height 37
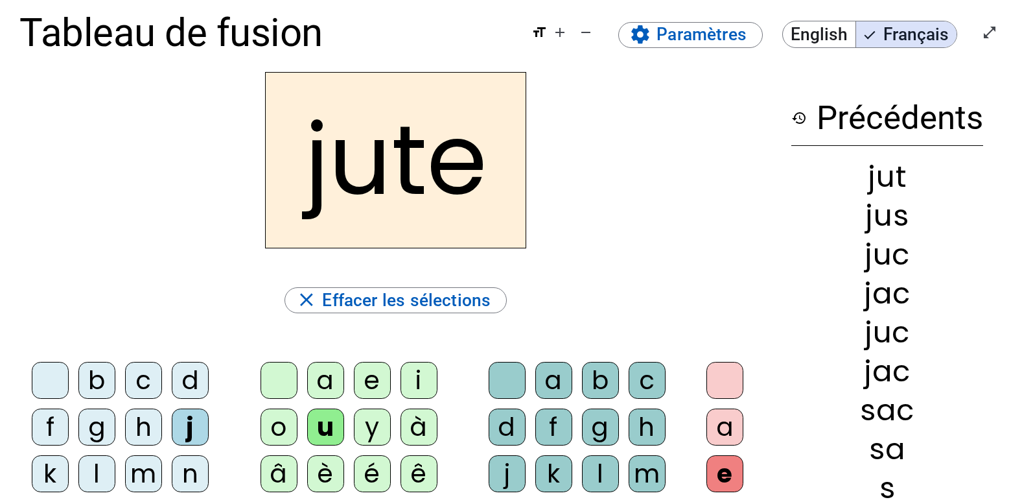
scroll to position [0, 0]
